Goal: Contribute content

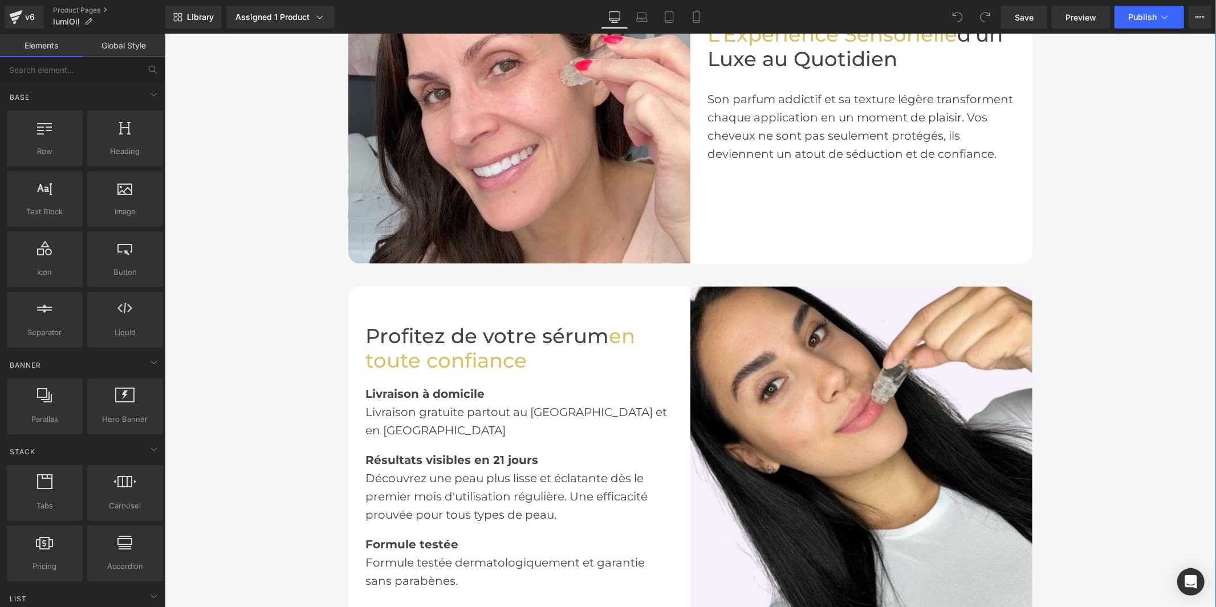
scroll to position [1266, 0]
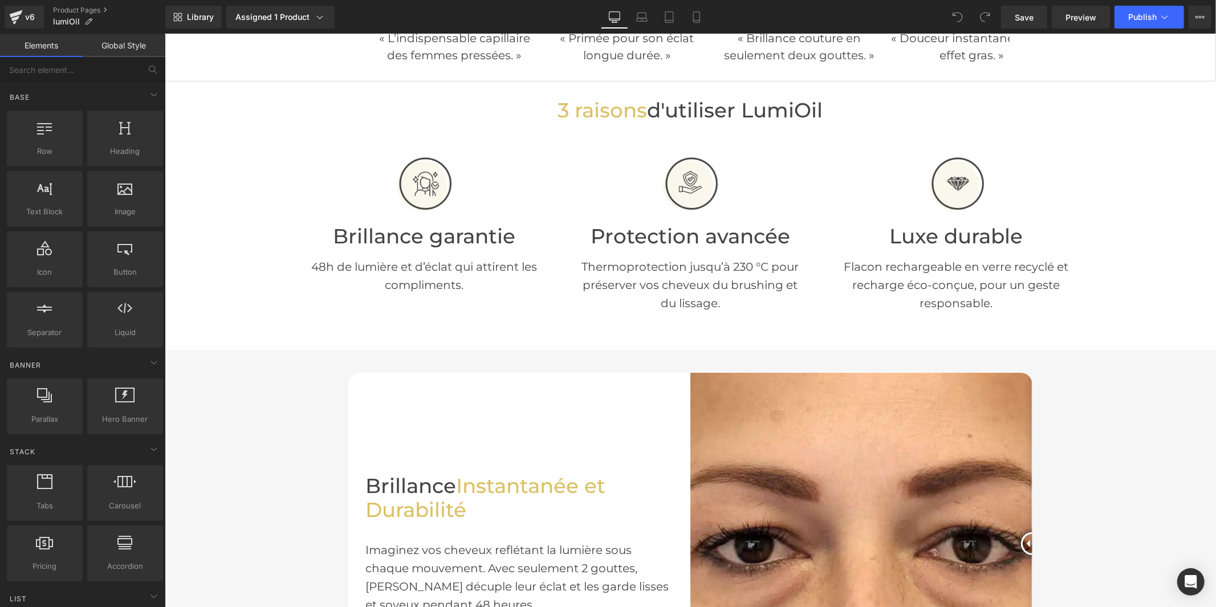
scroll to position [570, 0]
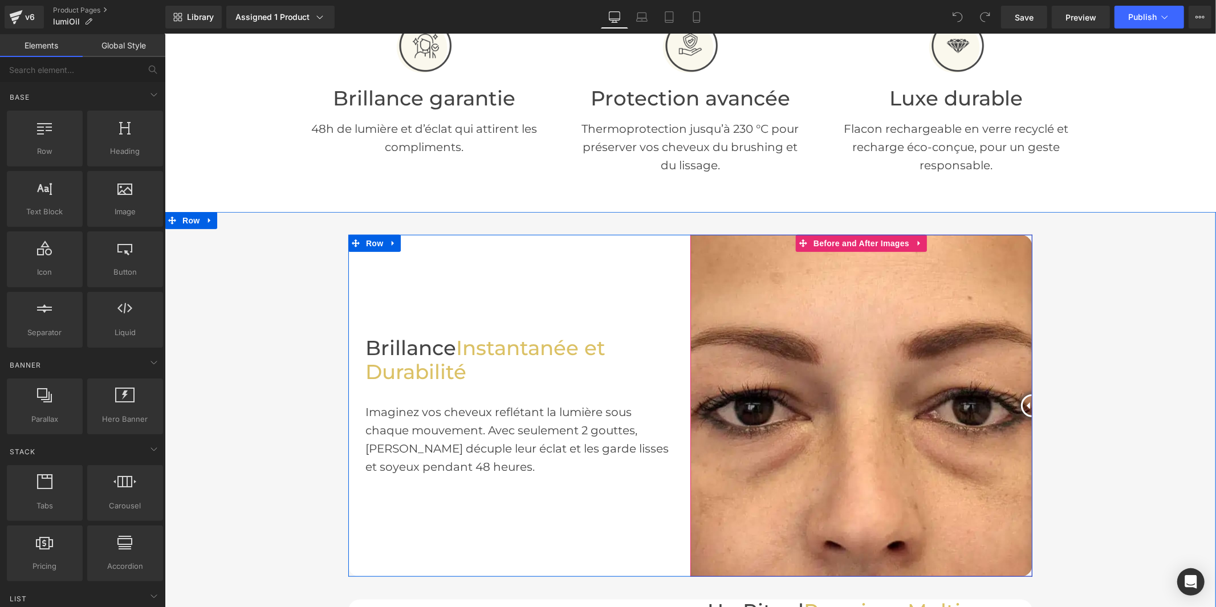
click at [763, 345] on img at bounding box center [861, 405] width 342 height 342
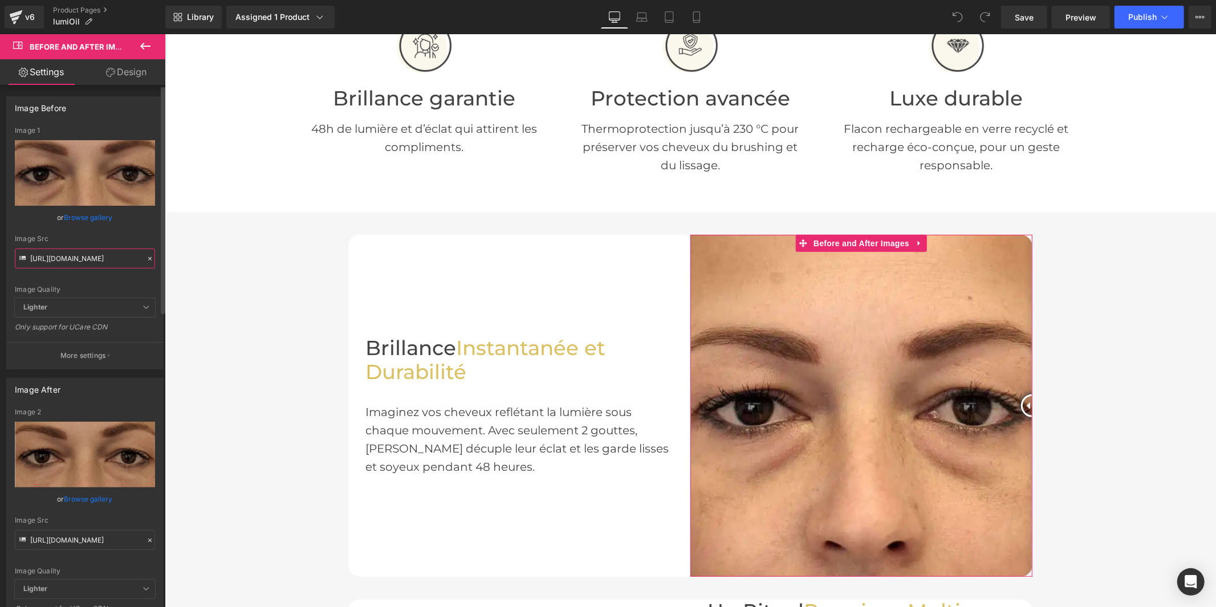
click at [108, 265] on input "[URL][DOMAIN_NAME]" at bounding box center [85, 258] width 140 height 20
click at [108, 264] on input "[URL][DOMAIN_NAME]" at bounding box center [85, 258] width 140 height 20
paste input "30/1957/0560/files/13_740f1656-16c9-4194-914e-556deee35b27.jpg?v=1756205766"
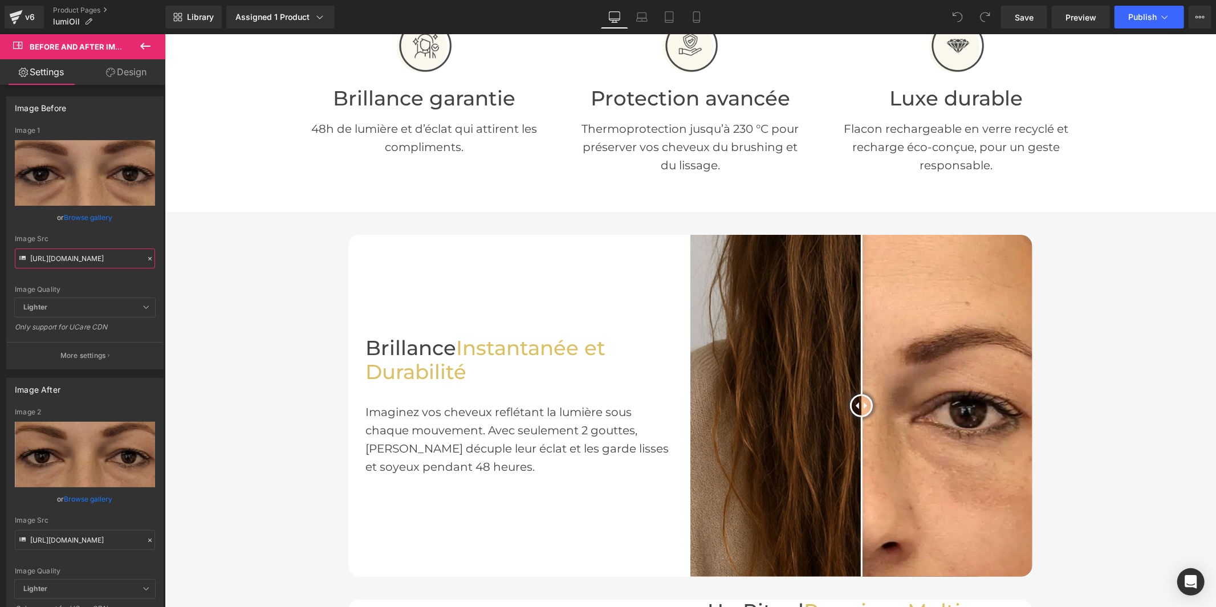
type input "[URL][DOMAIN_NAME]"
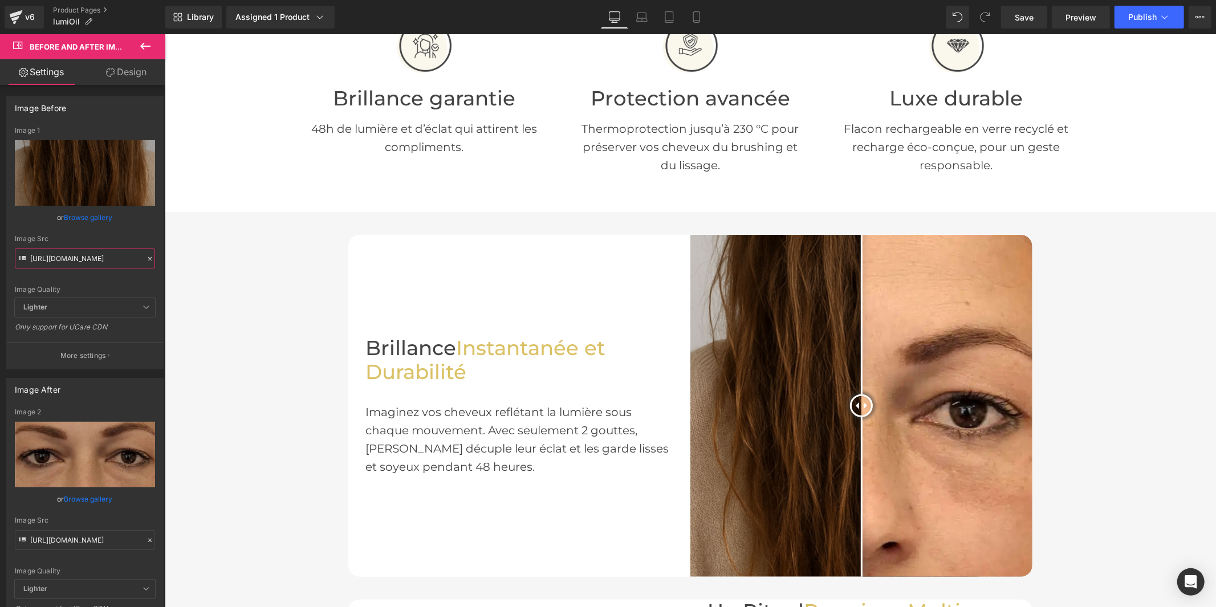
scroll to position [0, 0]
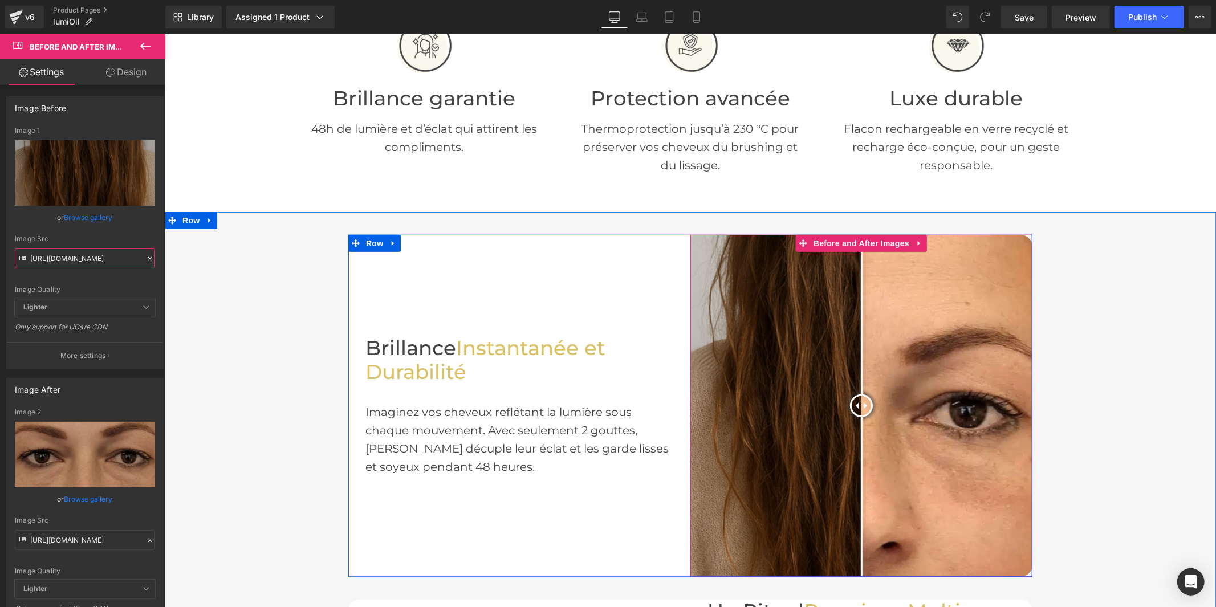
click at [909, 291] on div at bounding box center [861, 405] width 342 height 342
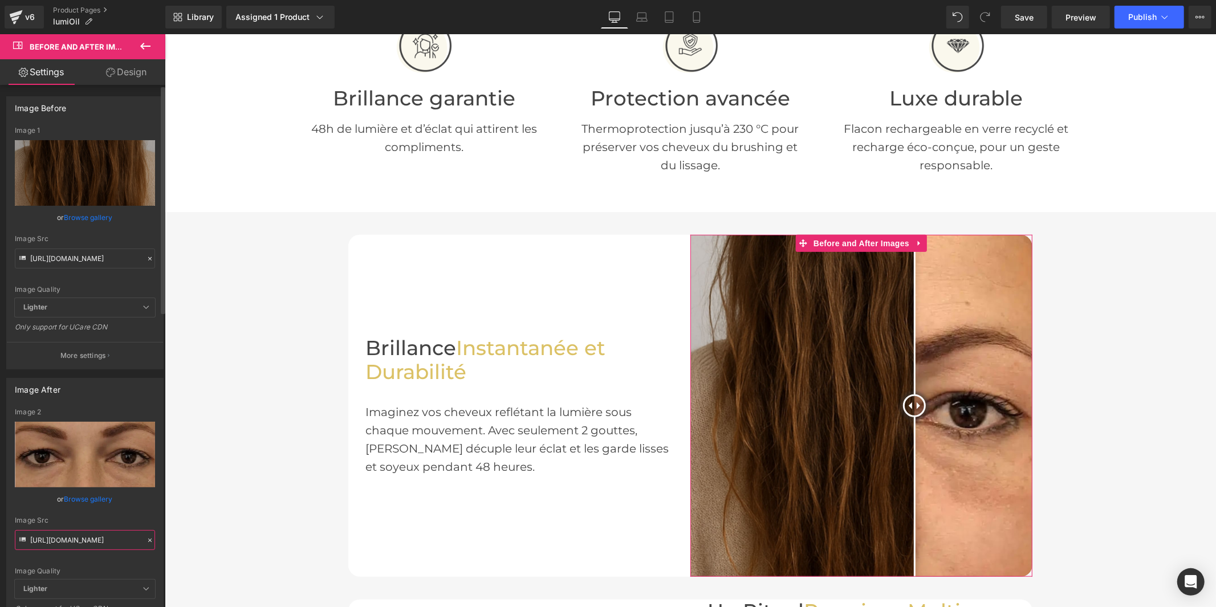
click at [61, 537] on input "[URL][DOMAIN_NAME]" at bounding box center [85, 540] width 140 height 20
paste input "30/1957/0560/files/14.jpg?v=1756205766"
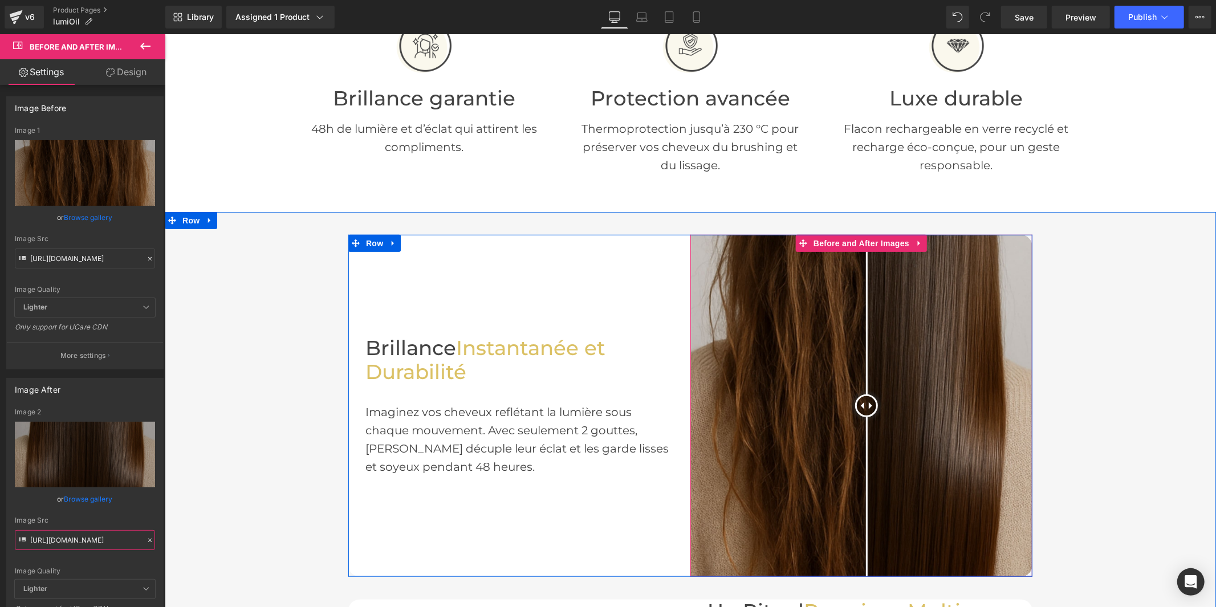
drag, startPoint x: 852, startPoint y: 401, endPoint x: 861, endPoint y: 394, distance: 11.4
click at [861, 394] on div at bounding box center [865, 405] width 23 height 23
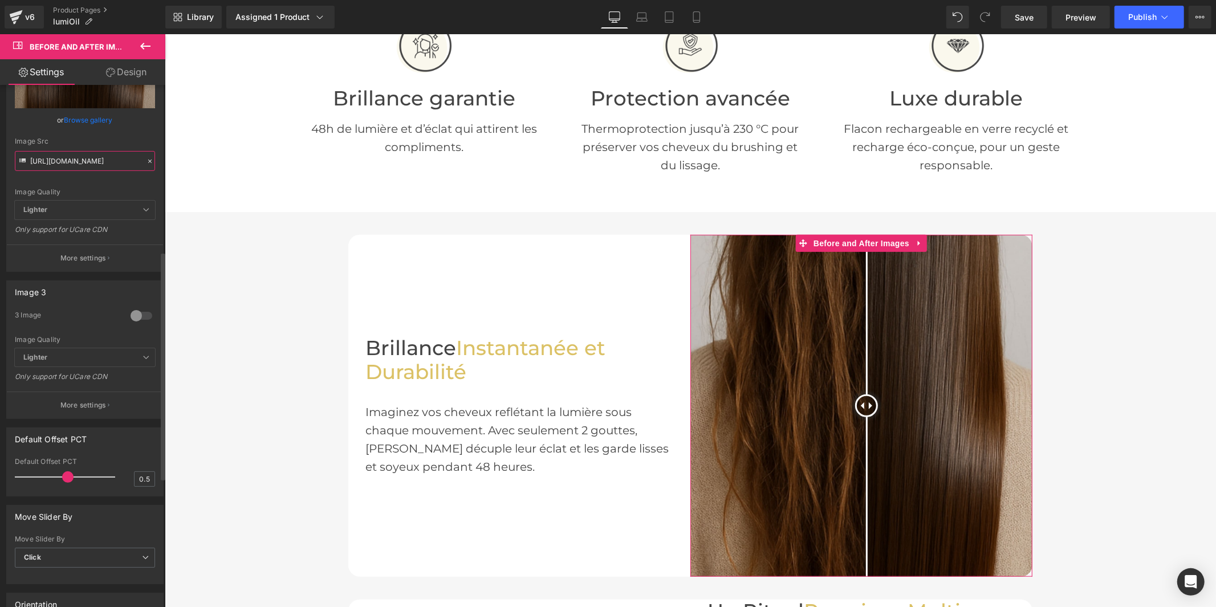
scroll to position [380, 0]
type input "[URL][DOMAIN_NAME]"
click at [1030, 14] on span "Save" at bounding box center [1023, 17] width 19 height 12
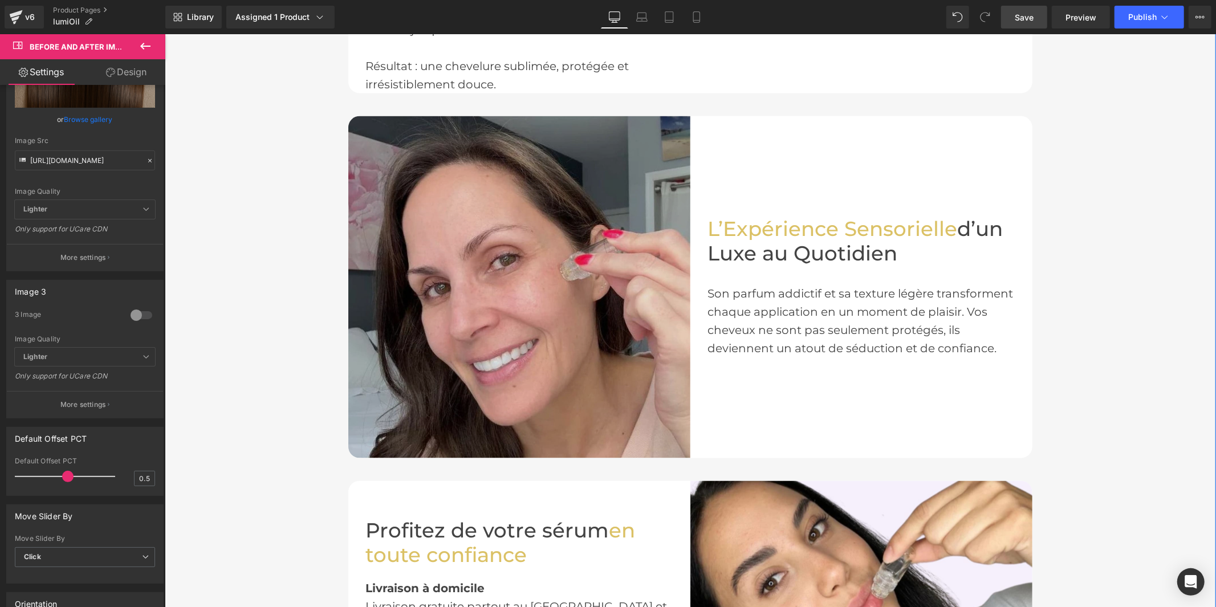
scroll to position [1456, 0]
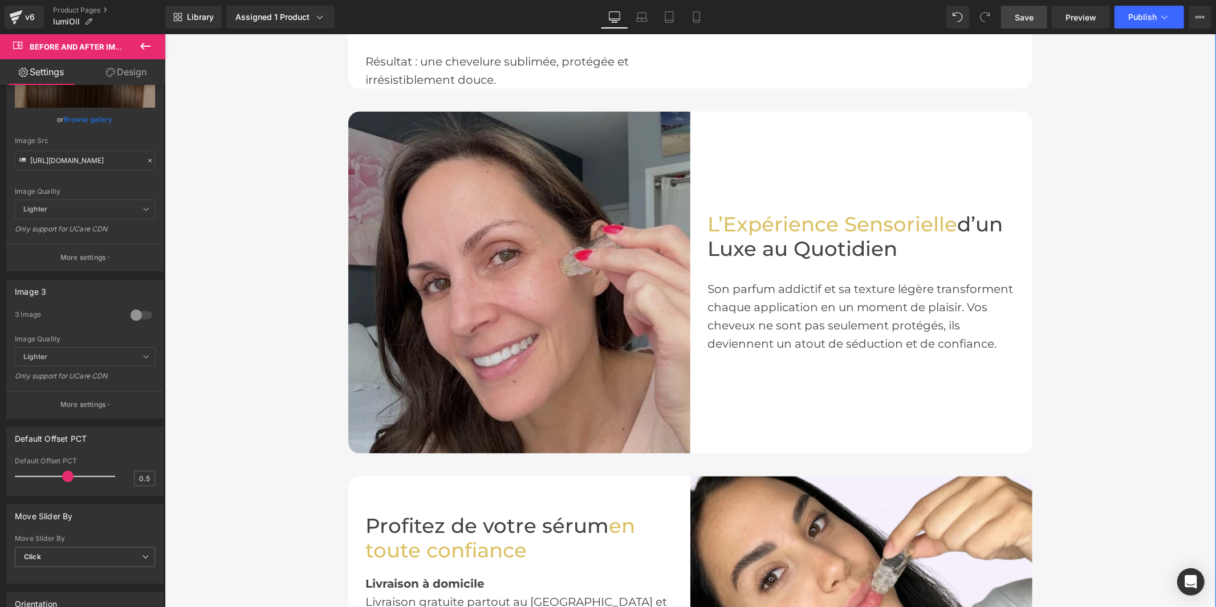
drag, startPoint x: 560, startPoint y: 271, endPoint x: 588, endPoint y: 242, distance: 39.9
click at [560, 271] on img at bounding box center [519, 282] width 342 height 342
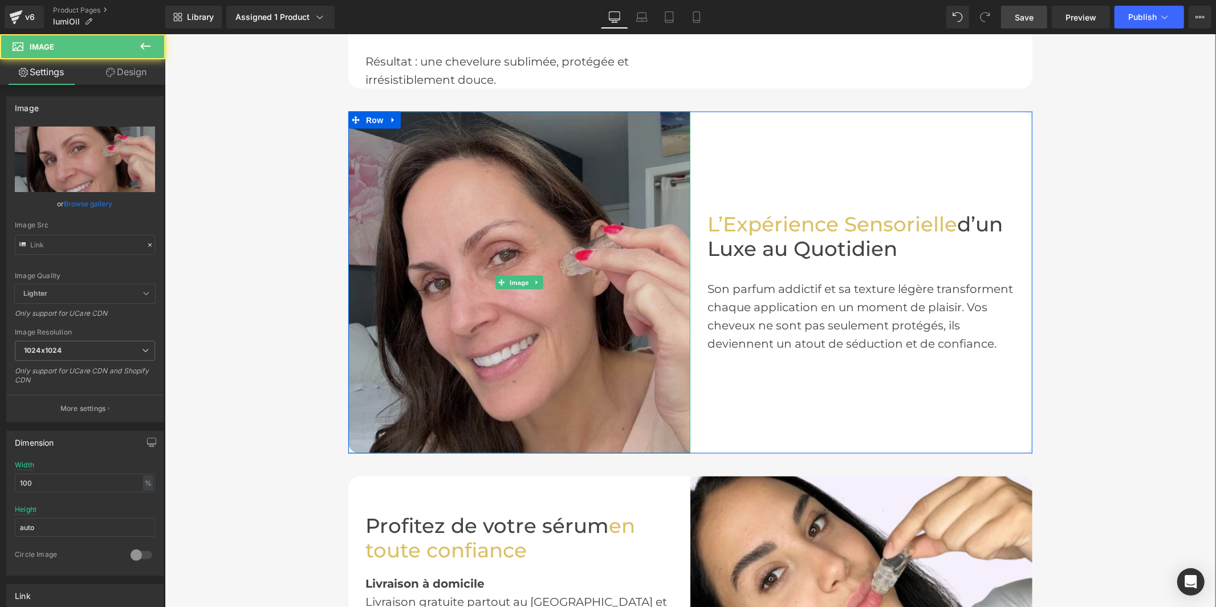
click at [547, 283] on img at bounding box center [519, 282] width 342 height 342
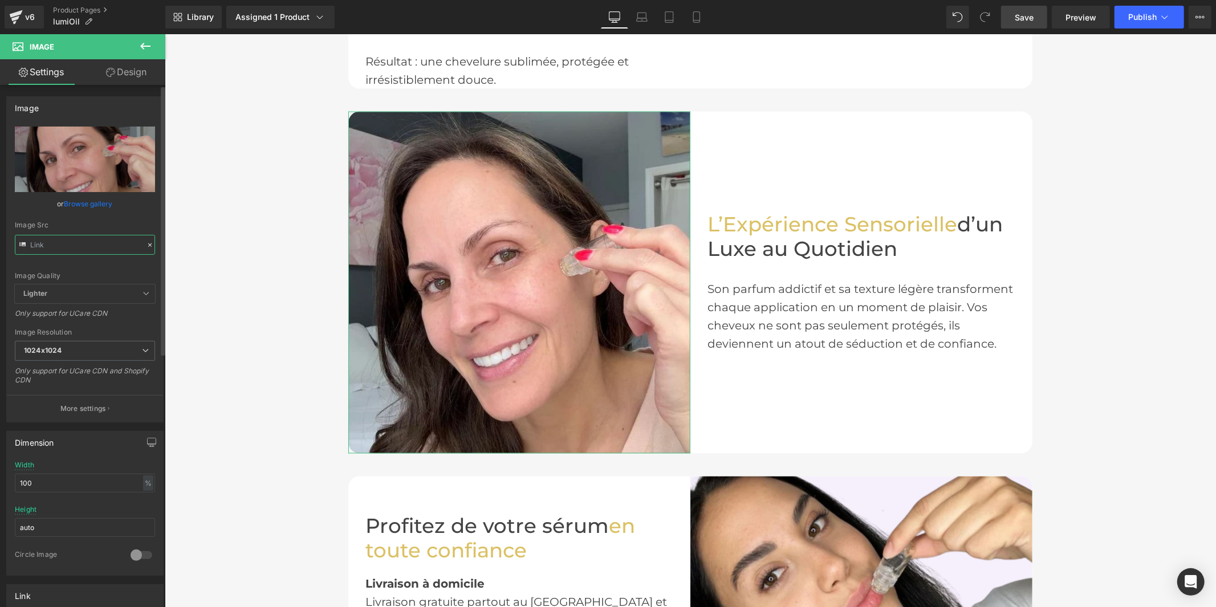
click at [101, 241] on input "text" at bounding box center [85, 245] width 140 height 20
paste input "30/1957/0560/files/15.jpg?v=1756205767"
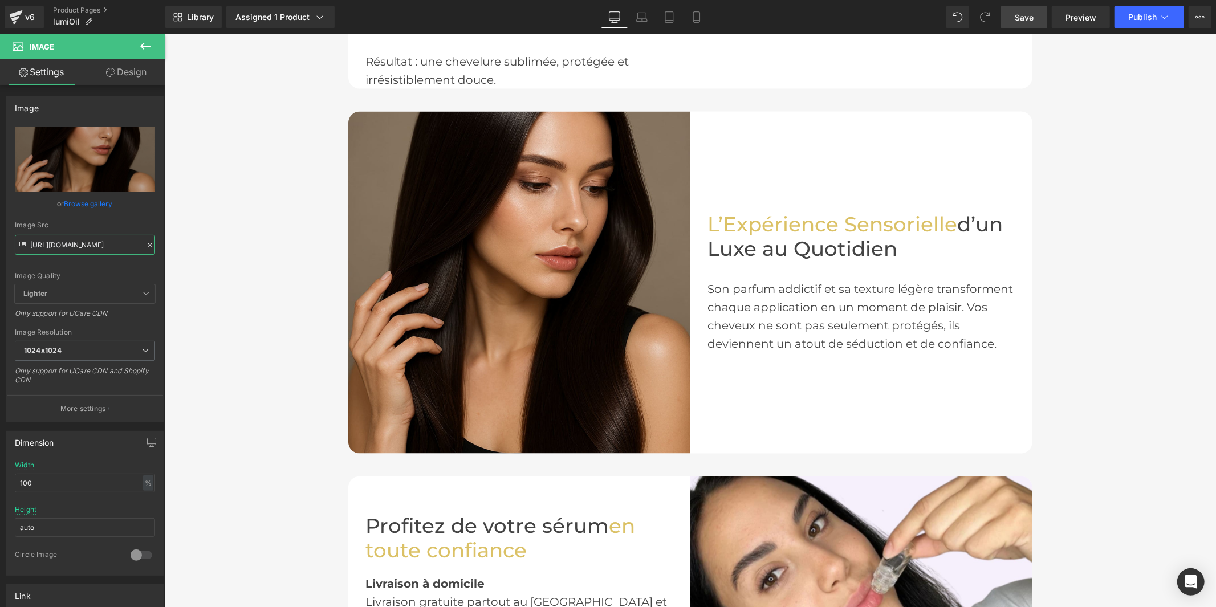
type input "[URL][DOMAIN_NAME]"
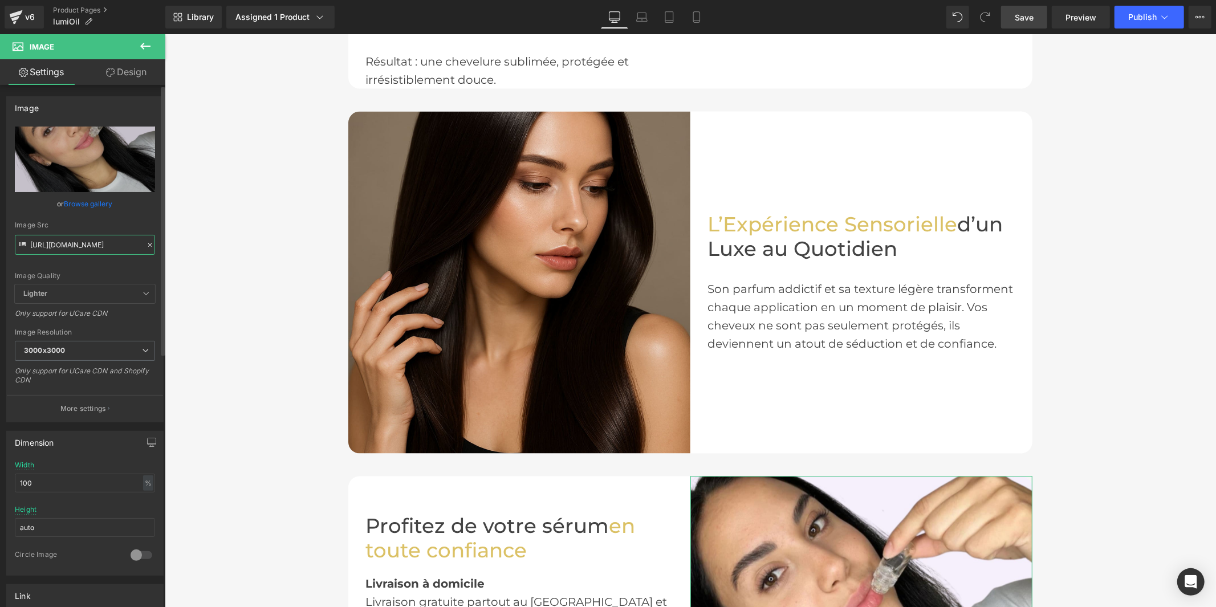
click at [111, 247] on input "[URL][DOMAIN_NAME]" at bounding box center [85, 245] width 140 height 20
click at [111, 246] on input "[URL][DOMAIN_NAME]" at bounding box center [85, 245] width 140 height 20
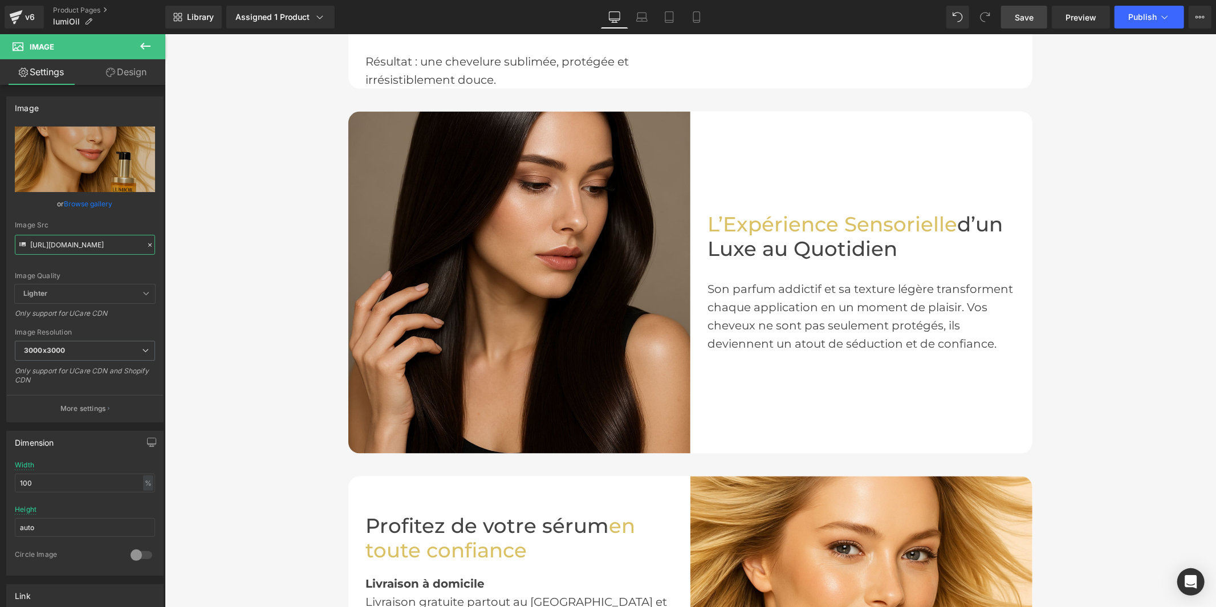
type input "[URL][DOMAIN_NAME]"
drag, startPoint x: 1035, startPoint y: 17, endPoint x: 1049, endPoint y: 75, distance: 59.7
click at [1035, 17] on link "Save" at bounding box center [1024, 17] width 46 height 23
